Goal: Information Seeking & Learning: Learn about a topic

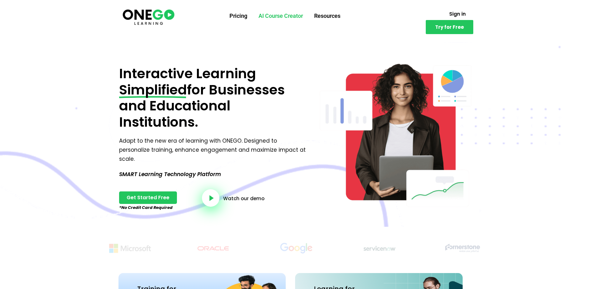
click at [285, 17] on link "AI Course Creator" at bounding box center [281, 16] width 56 height 16
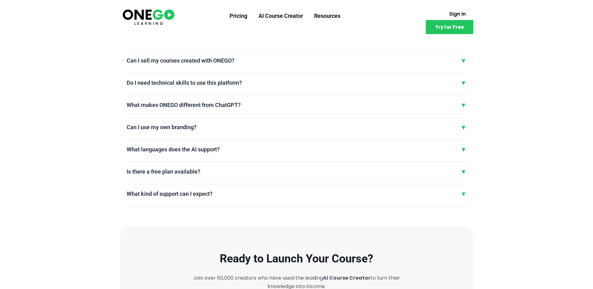
scroll to position [1531, 0]
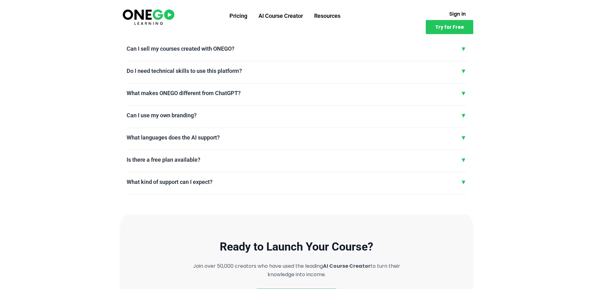
click at [464, 115] on div "▼" at bounding box center [463, 115] width 6 height 9
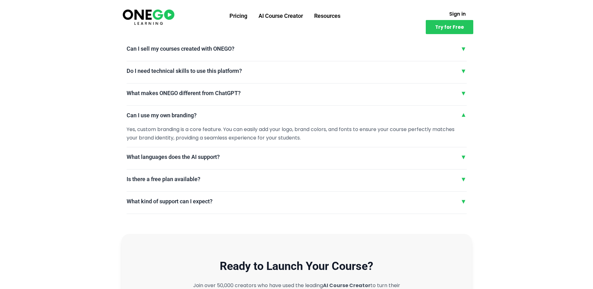
click at [464, 115] on div "▼" at bounding box center [463, 115] width 6 height 9
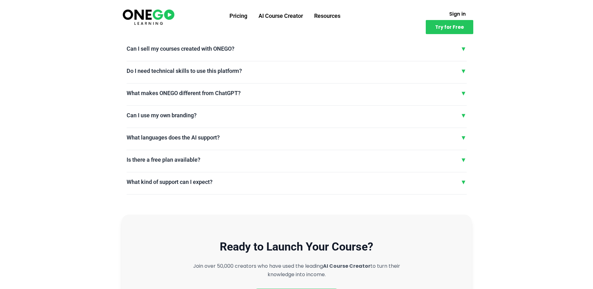
click at [464, 159] on div "▼" at bounding box center [463, 159] width 6 height 9
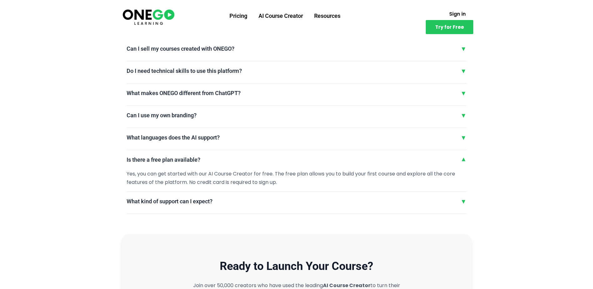
click at [464, 159] on div "▼" at bounding box center [463, 159] width 6 height 9
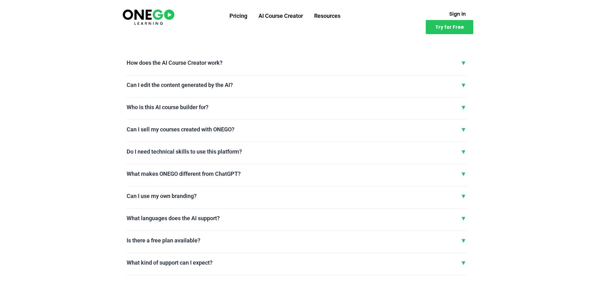
scroll to position [1438, 0]
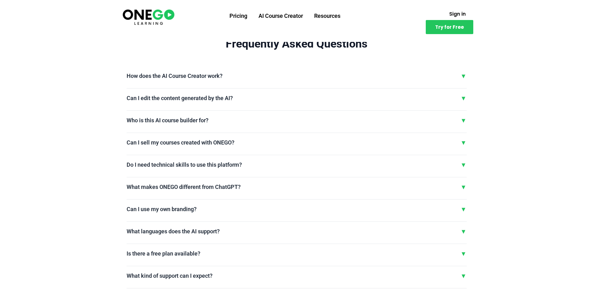
click at [464, 76] on div "▼" at bounding box center [463, 75] width 6 height 9
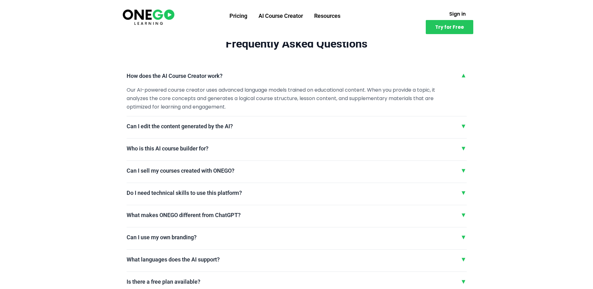
click at [464, 76] on div "▼" at bounding box center [463, 75] width 6 height 9
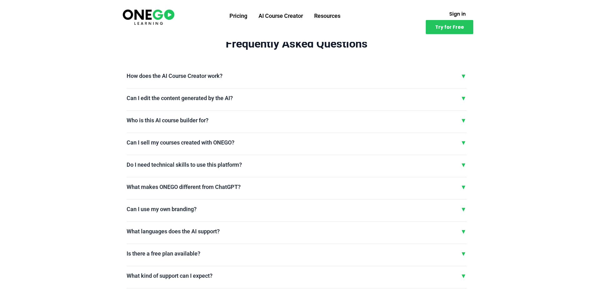
click at [463, 98] on div "▼" at bounding box center [463, 97] width 6 height 9
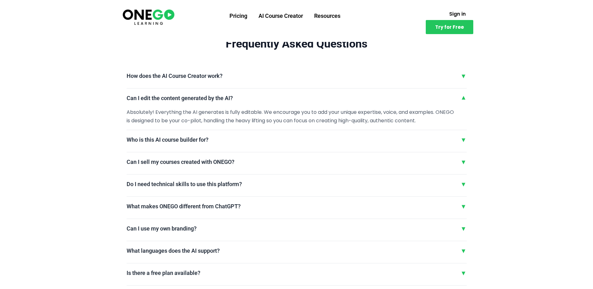
click at [463, 98] on div "▼" at bounding box center [463, 97] width 6 height 9
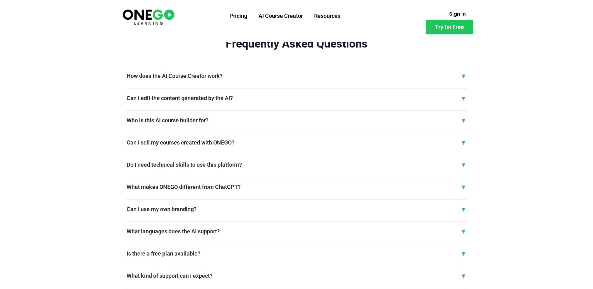
click at [464, 120] on div "▼" at bounding box center [463, 120] width 6 height 9
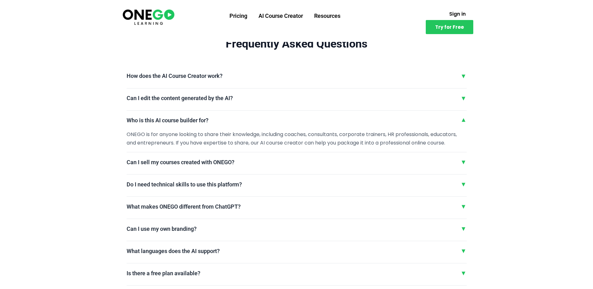
click at [464, 120] on div "▼" at bounding box center [463, 120] width 6 height 9
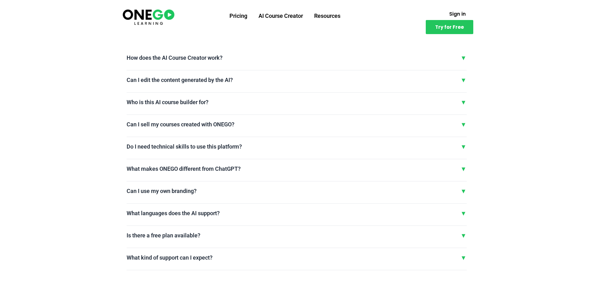
scroll to position [1469, 0]
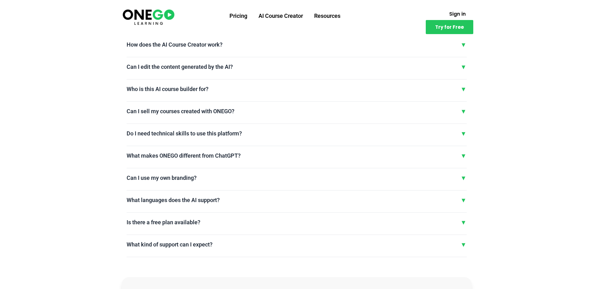
click at [462, 155] on div "▼" at bounding box center [463, 155] width 6 height 9
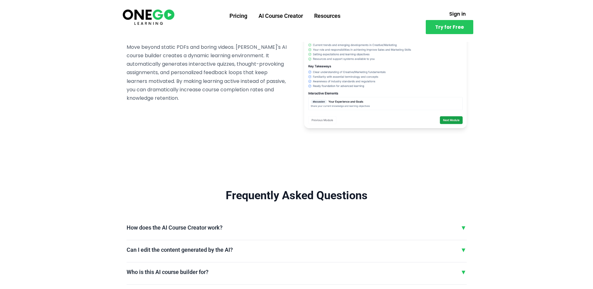
scroll to position [1281, 0]
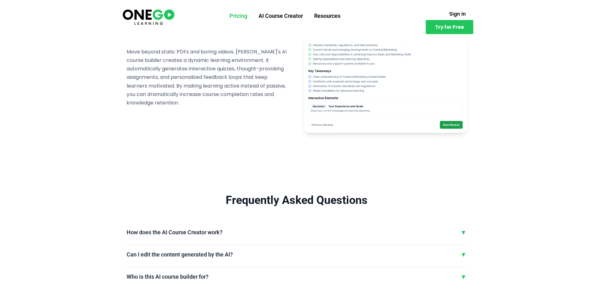
click at [238, 17] on link "Pricing" at bounding box center [238, 16] width 29 height 16
